Goal: Find specific page/section: Find specific page/section

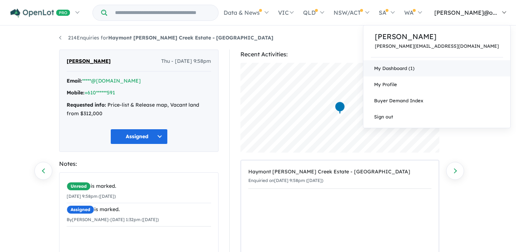
click at [456, 71] on link "My Dashboard (1)" at bounding box center [436, 68] width 147 height 16
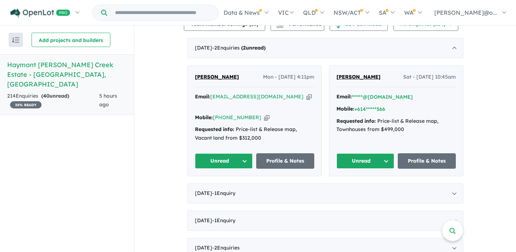
scroll to position [268, 0]
click at [385, 153] on button "Unread" at bounding box center [366, 160] width 58 height 15
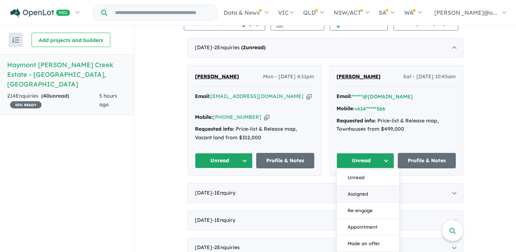
click at [371, 187] on button "Assigned" at bounding box center [368, 194] width 62 height 16
